Goal: Navigation & Orientation: Find specific page/section

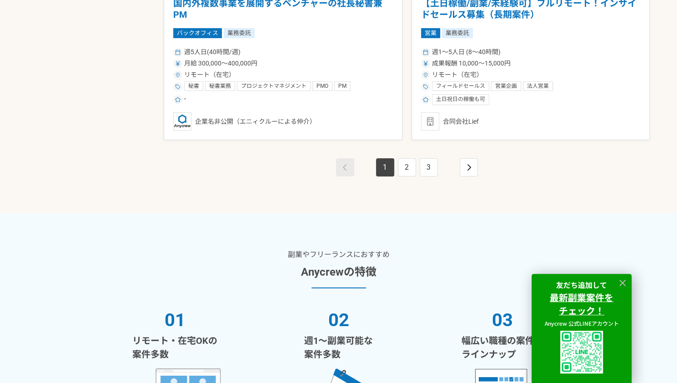
scroll to position [1727, 0]
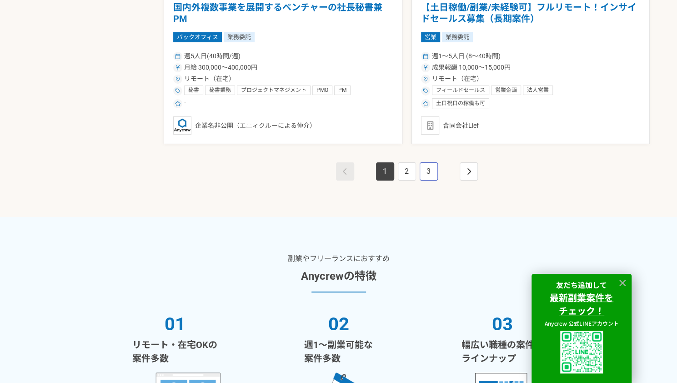
click at [429, 169] on link "3" at bounding box center [428, 171] width 18 height 18
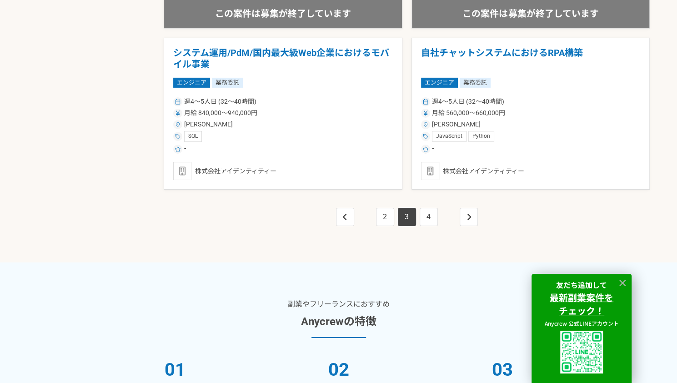
scroll to position [1818, 0]
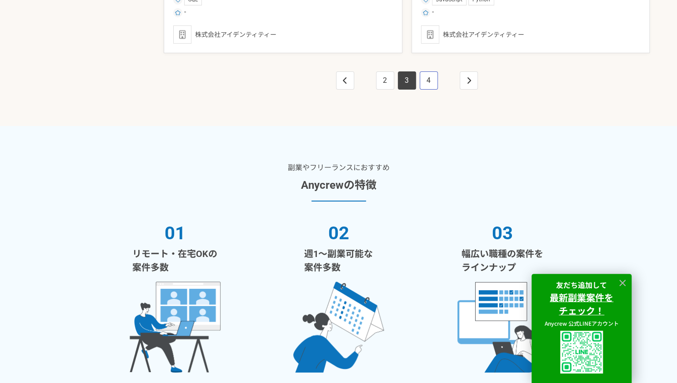
click at [430, 82] on link "4" at bounding box center [428, 80] width 18 height 18
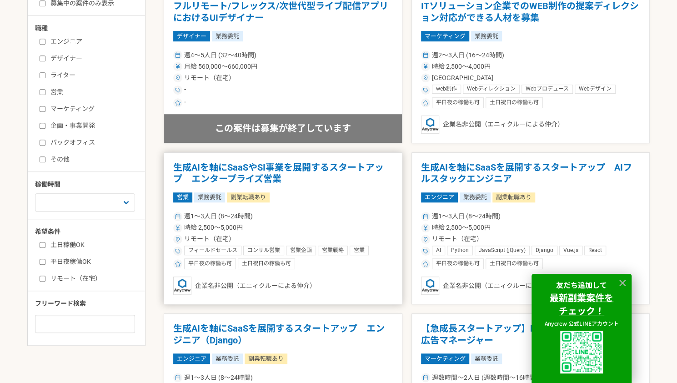
scroll to position [182, 0]
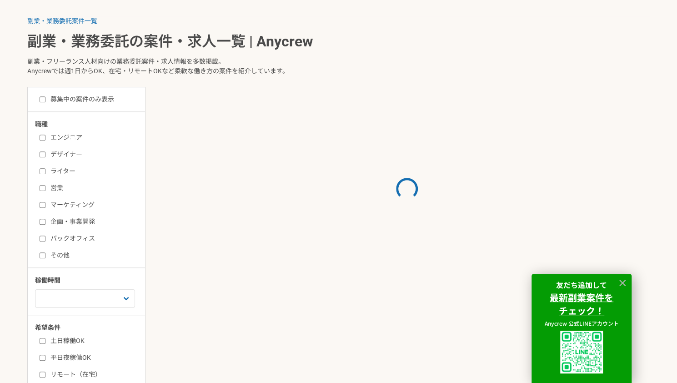
scroll to position [803, 0]
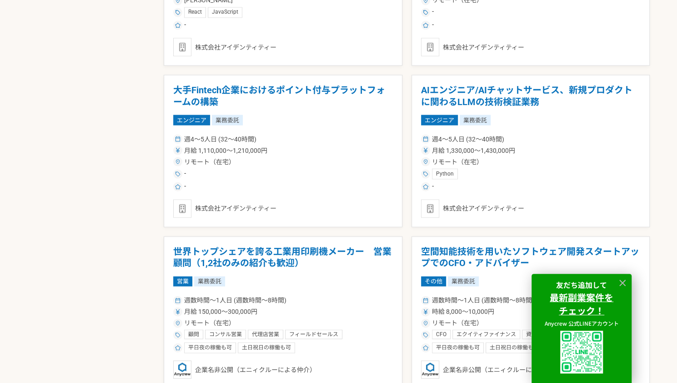
scroll to position [1182, 0]
